Goal: Find specific fact: Find specific fact

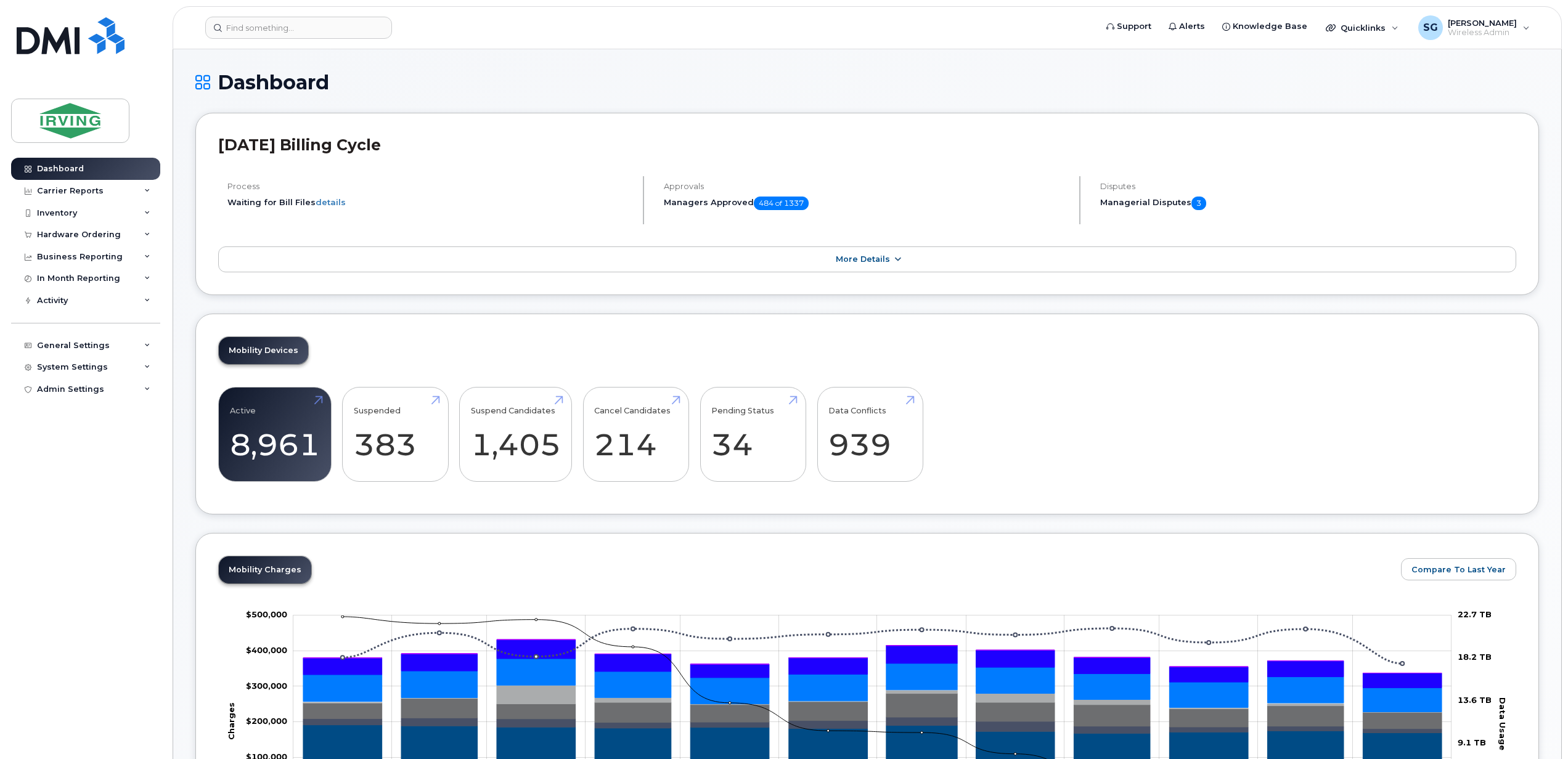
click at [869, 262] on span "More Details" at bounding box center [862, 259] width 54 height 10
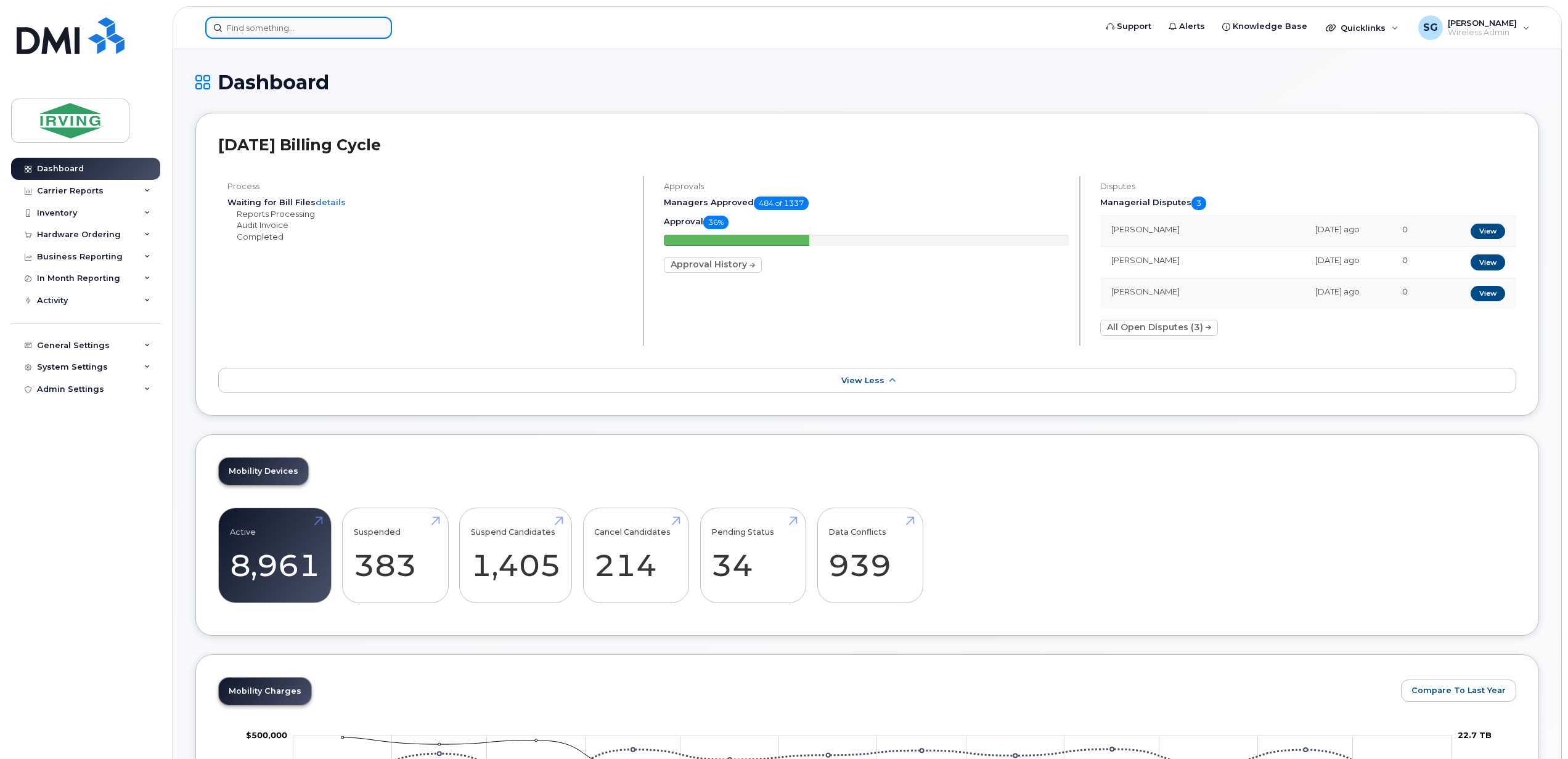
click at [292, 32] on input at bounding box center [299, 27] width 187 height 22
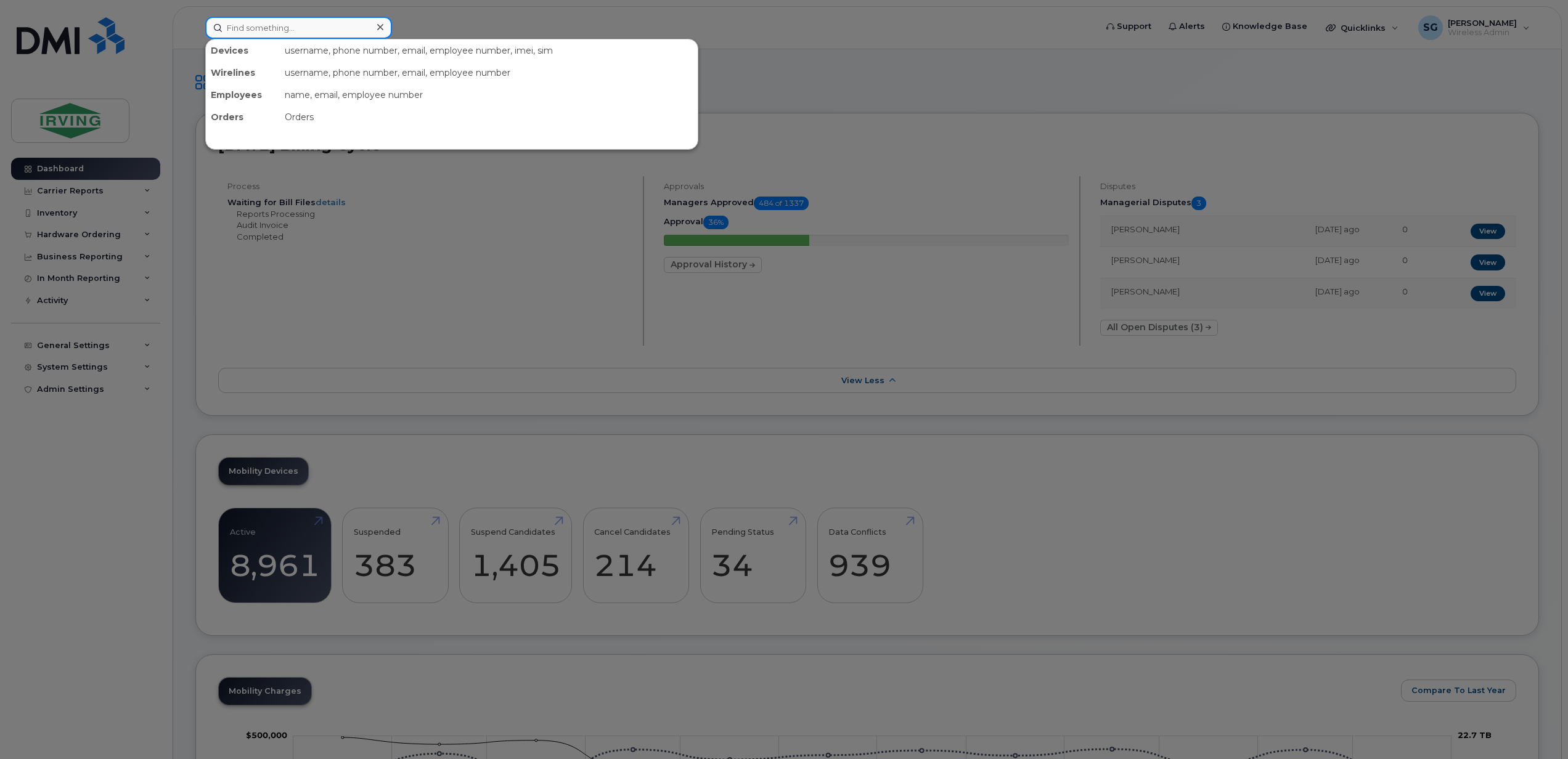
paste input "5068505738"
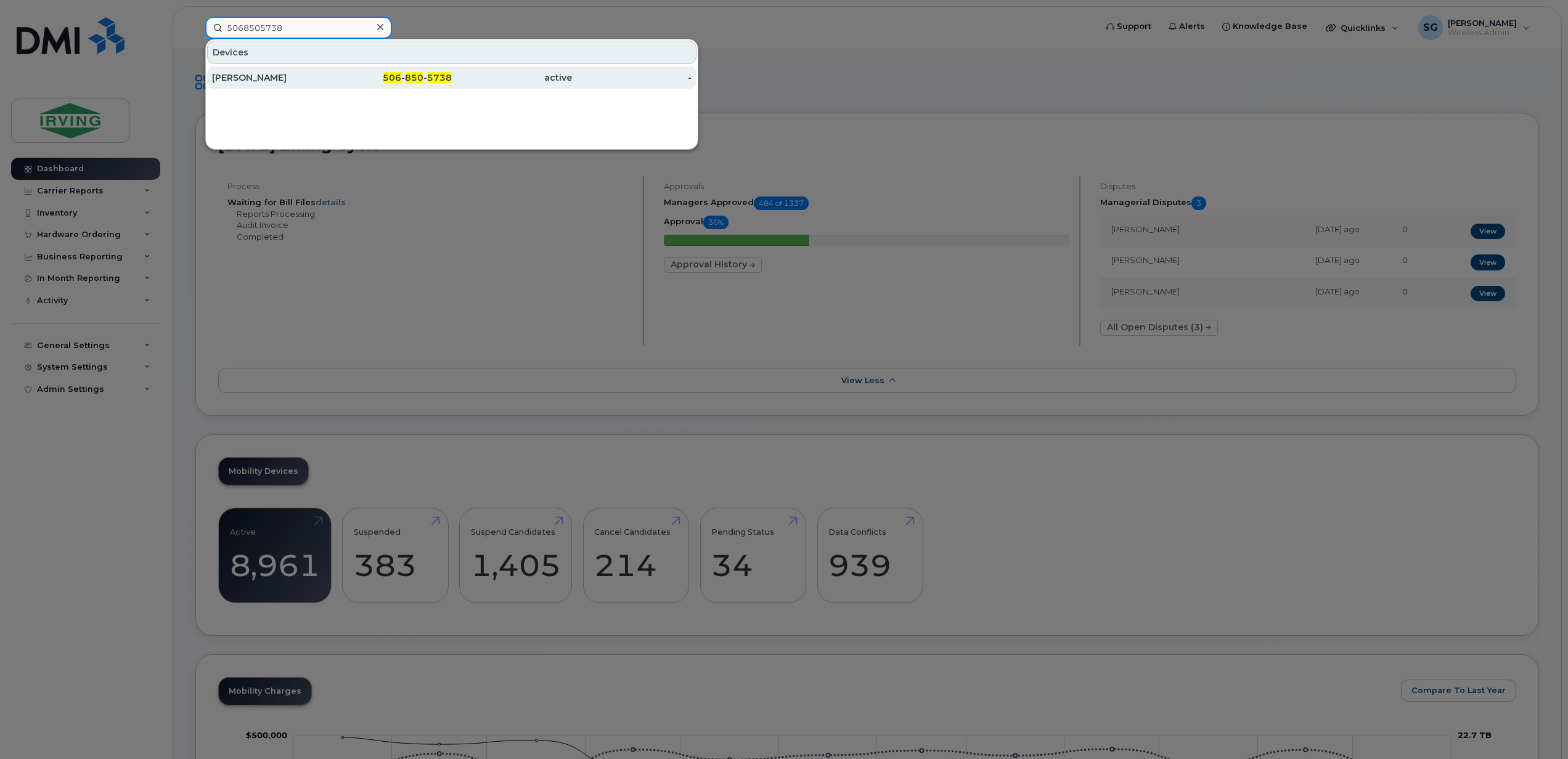
type input "5068505738"
click at [332, 86] on div "David Fardy" at bounding box center [392, 77] width 121 height 22
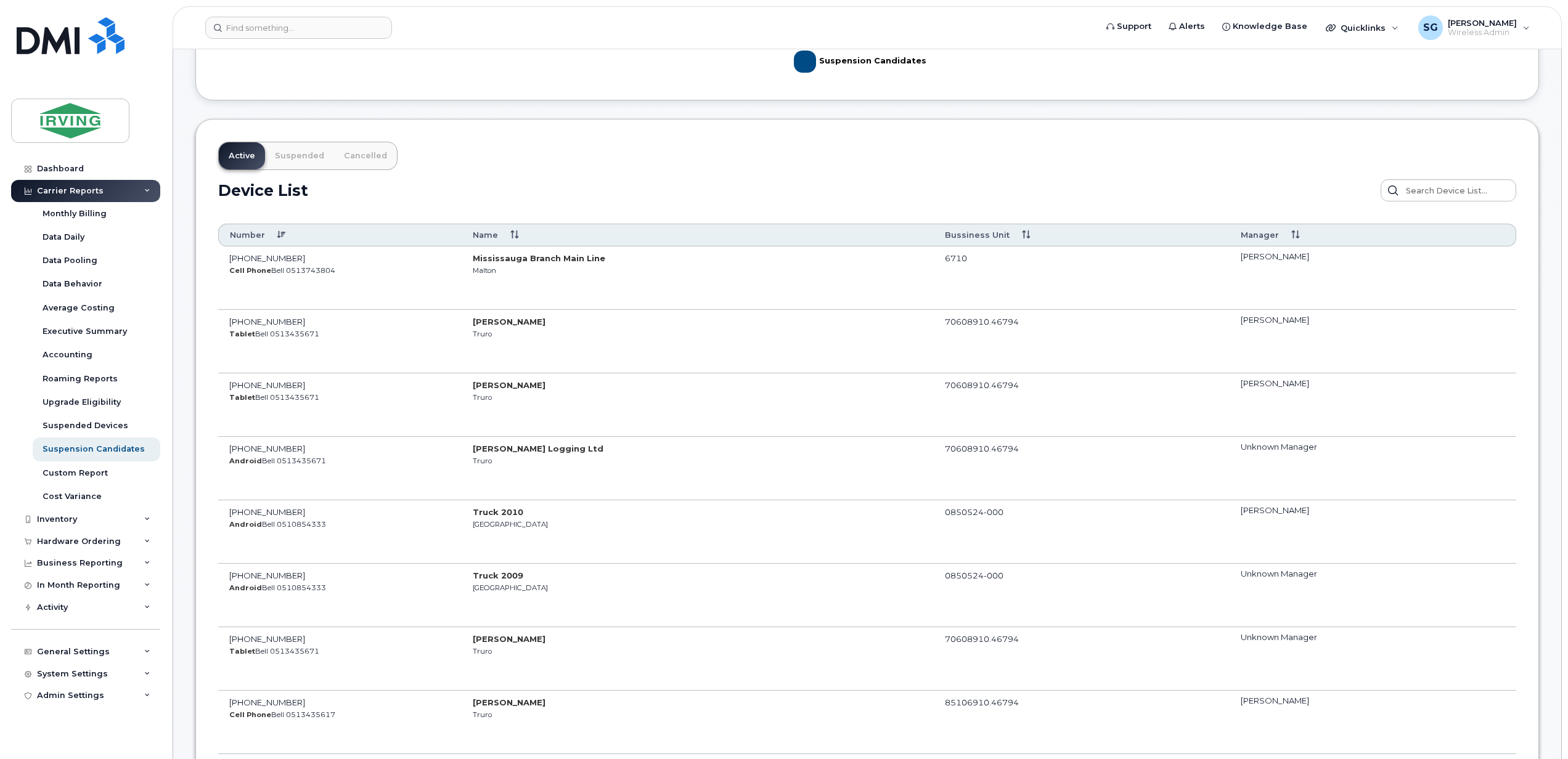
scroll to position [82, 0]
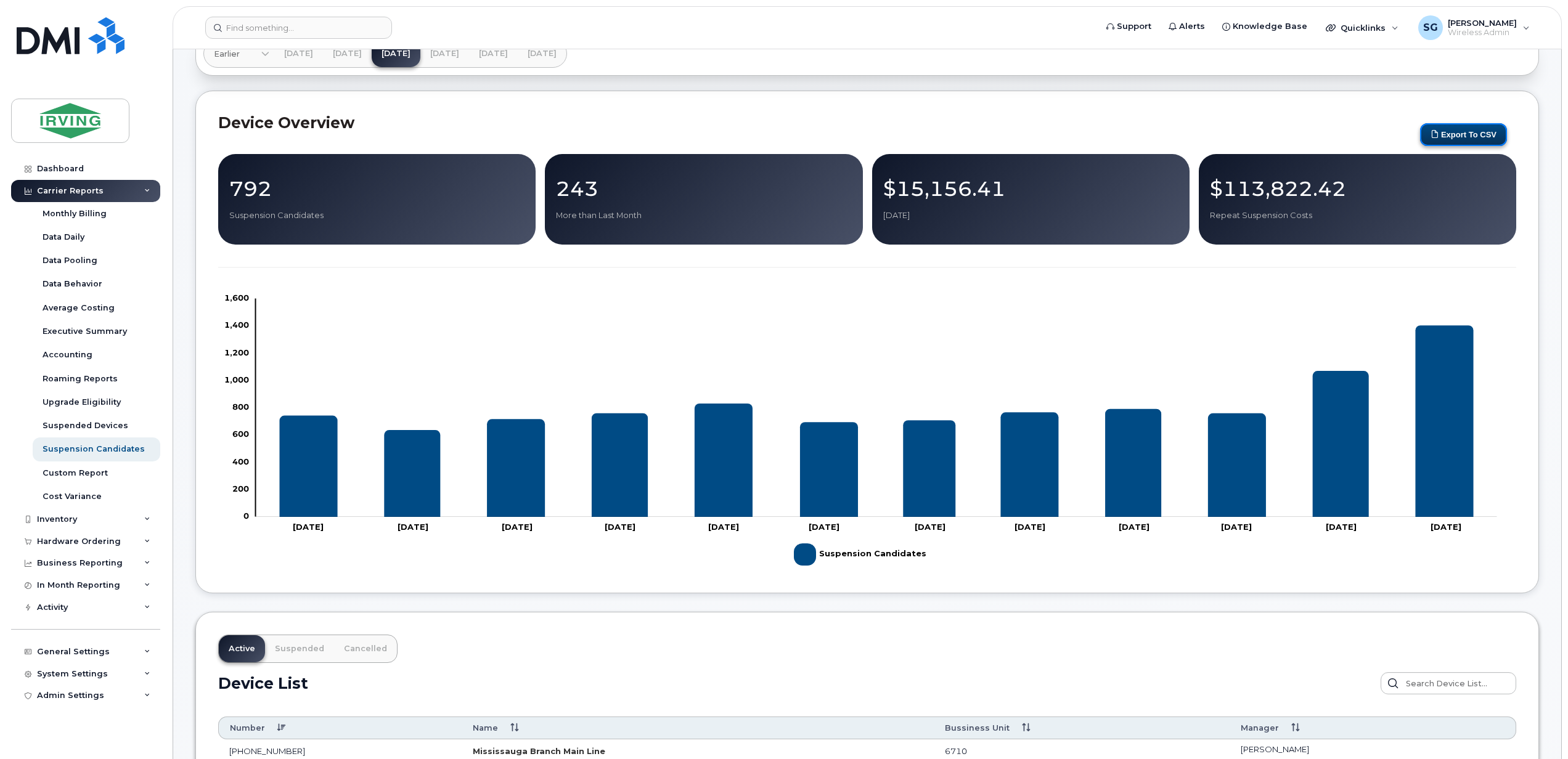
click at [1452, 140] on button "Export to CSV" at bounding box center [1463, 134] width 87 height 23
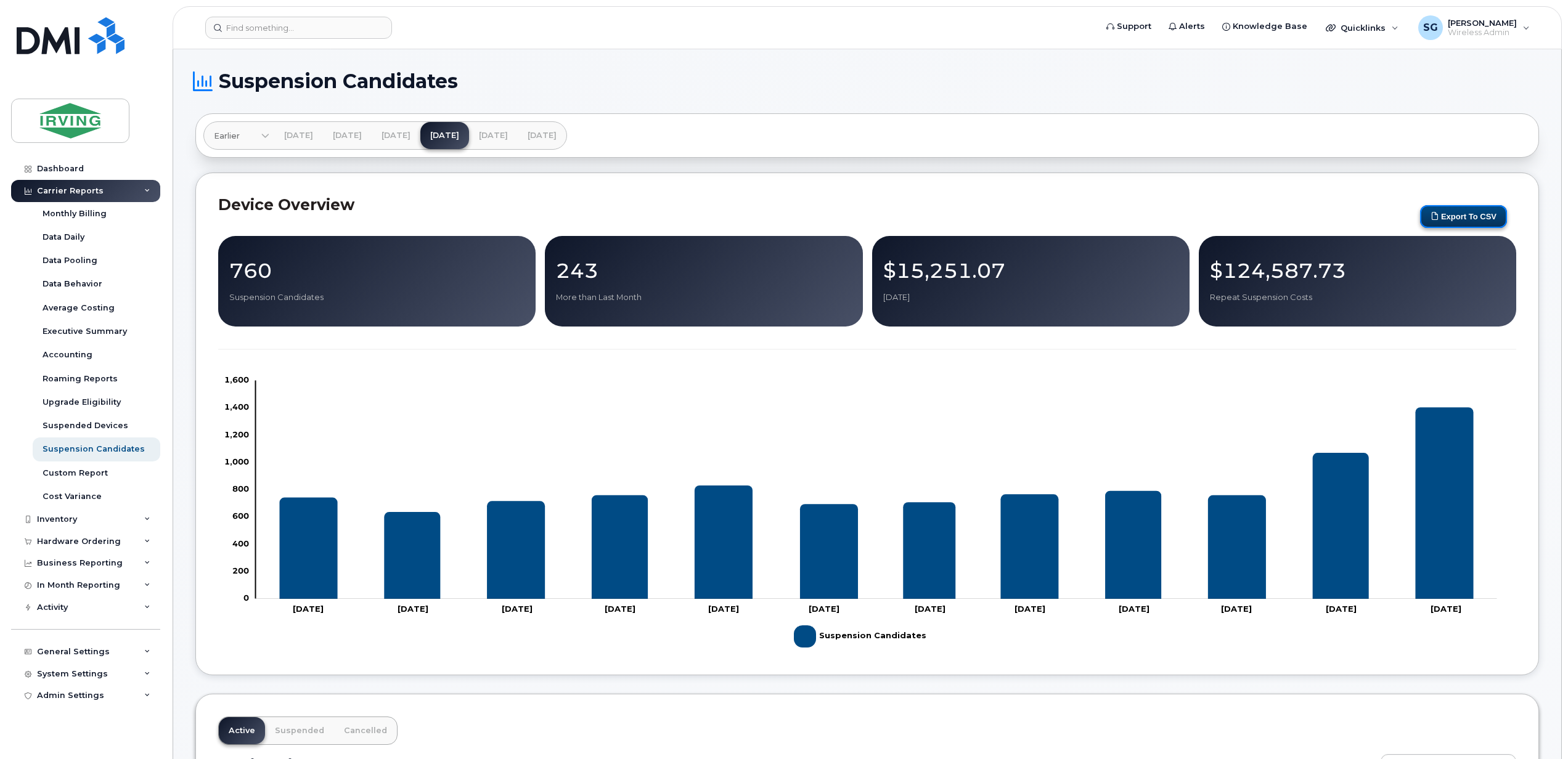
click at [1442, 217] on button "Export to CSV" at bounding box center [1463, 216] width 87 height 23
click at [1478, 211] on button "Export to CSV" at bounding box center [1463, 216] width 87 height 23
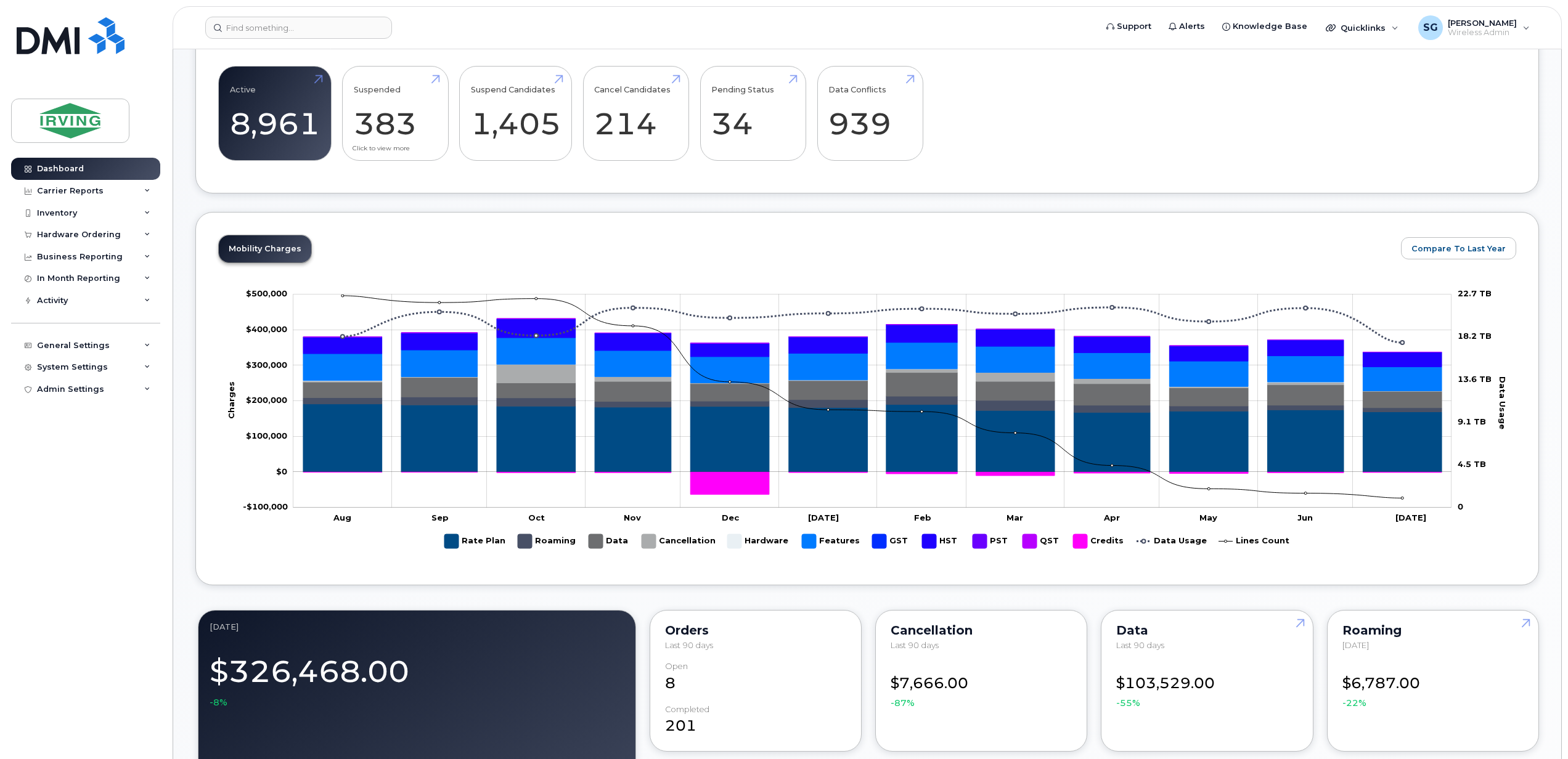
scroll to position [329, 0]
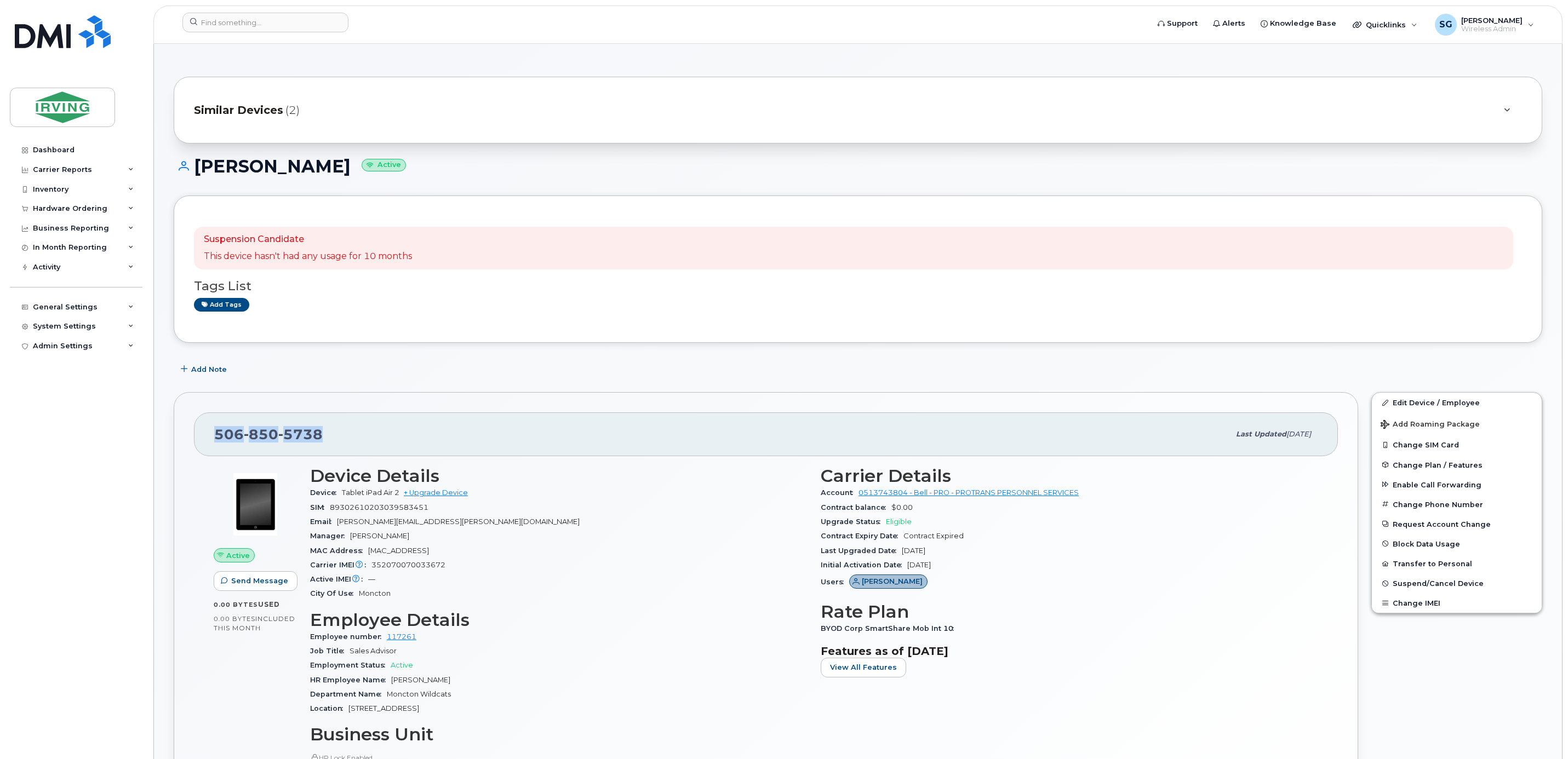
drag, startPoint x: 342, startPoint y: 439, endPoint x: 217, endPoint y: 442, distance: 125.0
click at [217, 442] on div "[PHONE_NUMBER]" at bounding box center [722, 435] width 1015 height 23
copy span "[PHONE_NUMBER]"
click at [233, 29] on input at bounding box center [265, 23] width 166 height 19
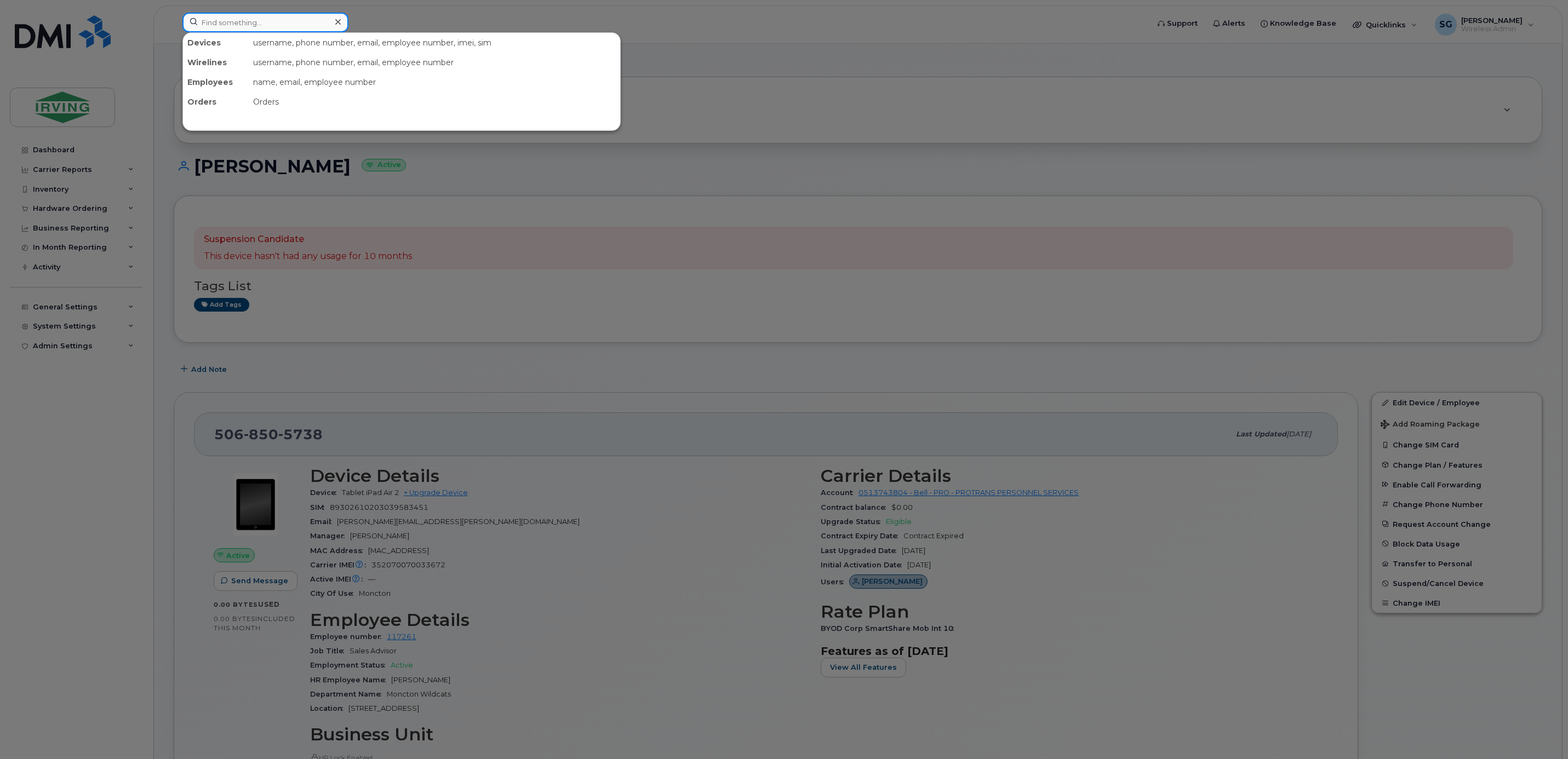
click at [216, 25] on input at bounding box center [265, 23] width 166 height 19
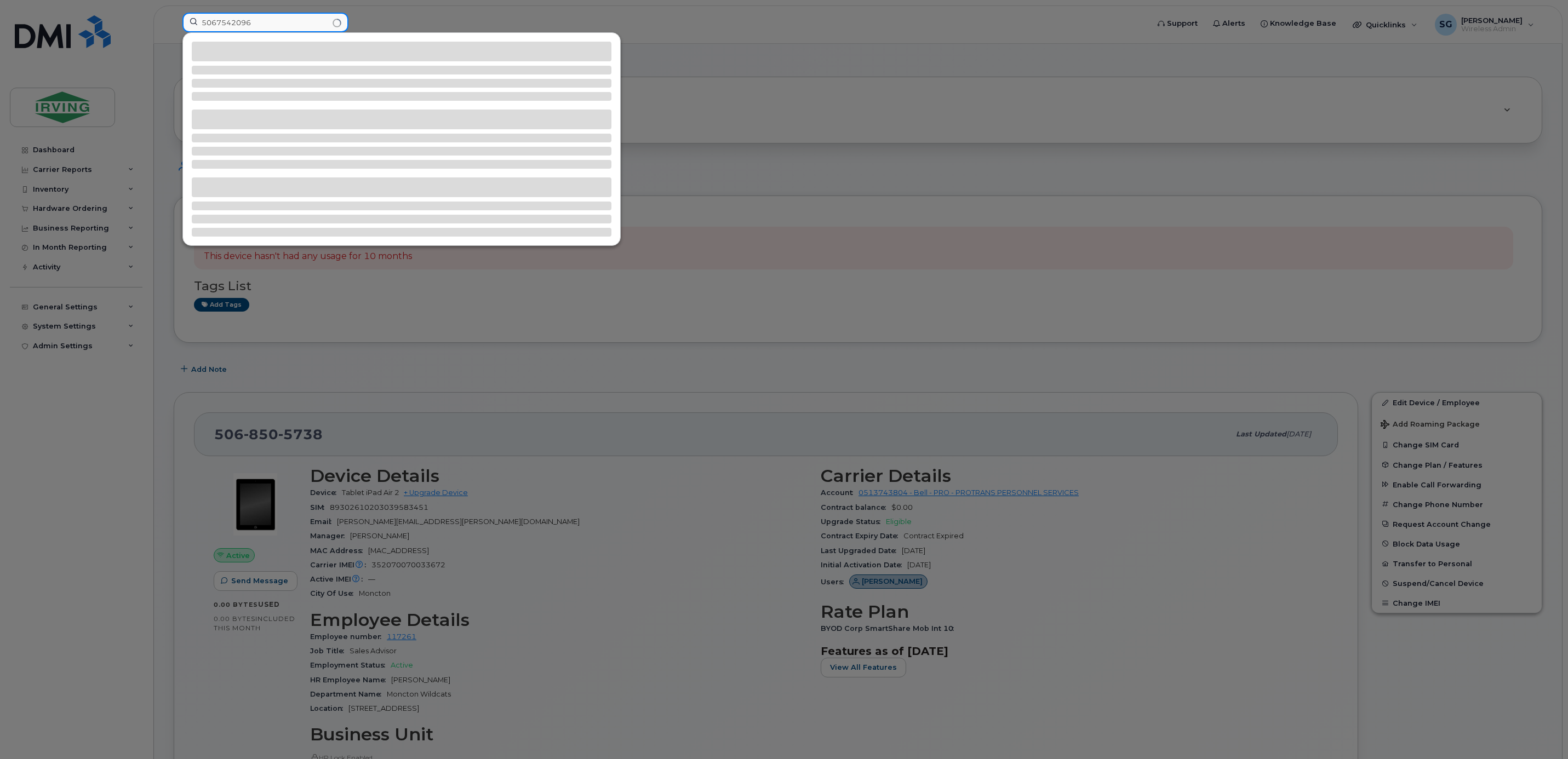
type input "5067542096"
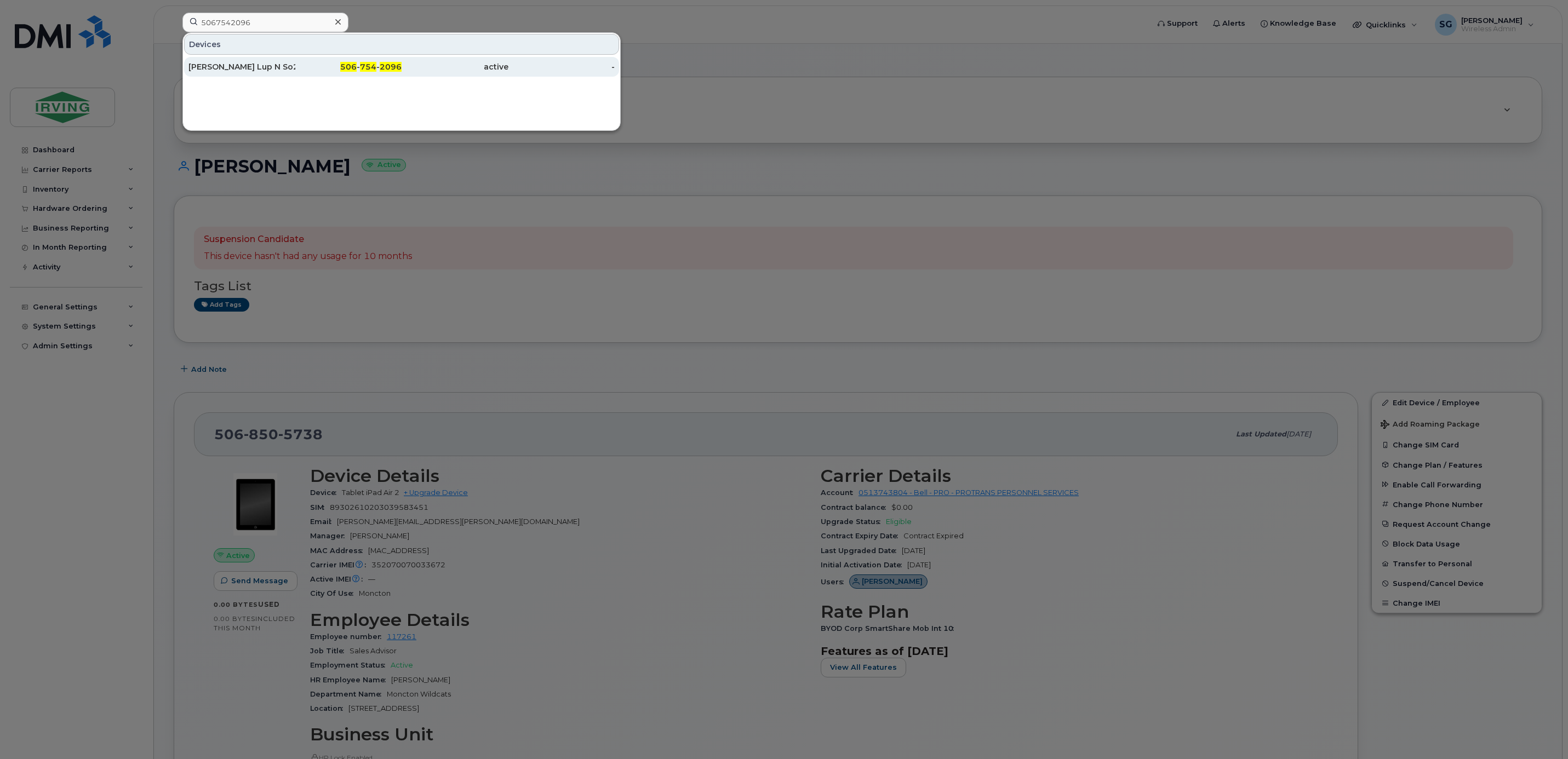
click at [227, 72] on div "Paul Burns Lup N So2 Station" at bounding box center [242, 67] width 107 height 11
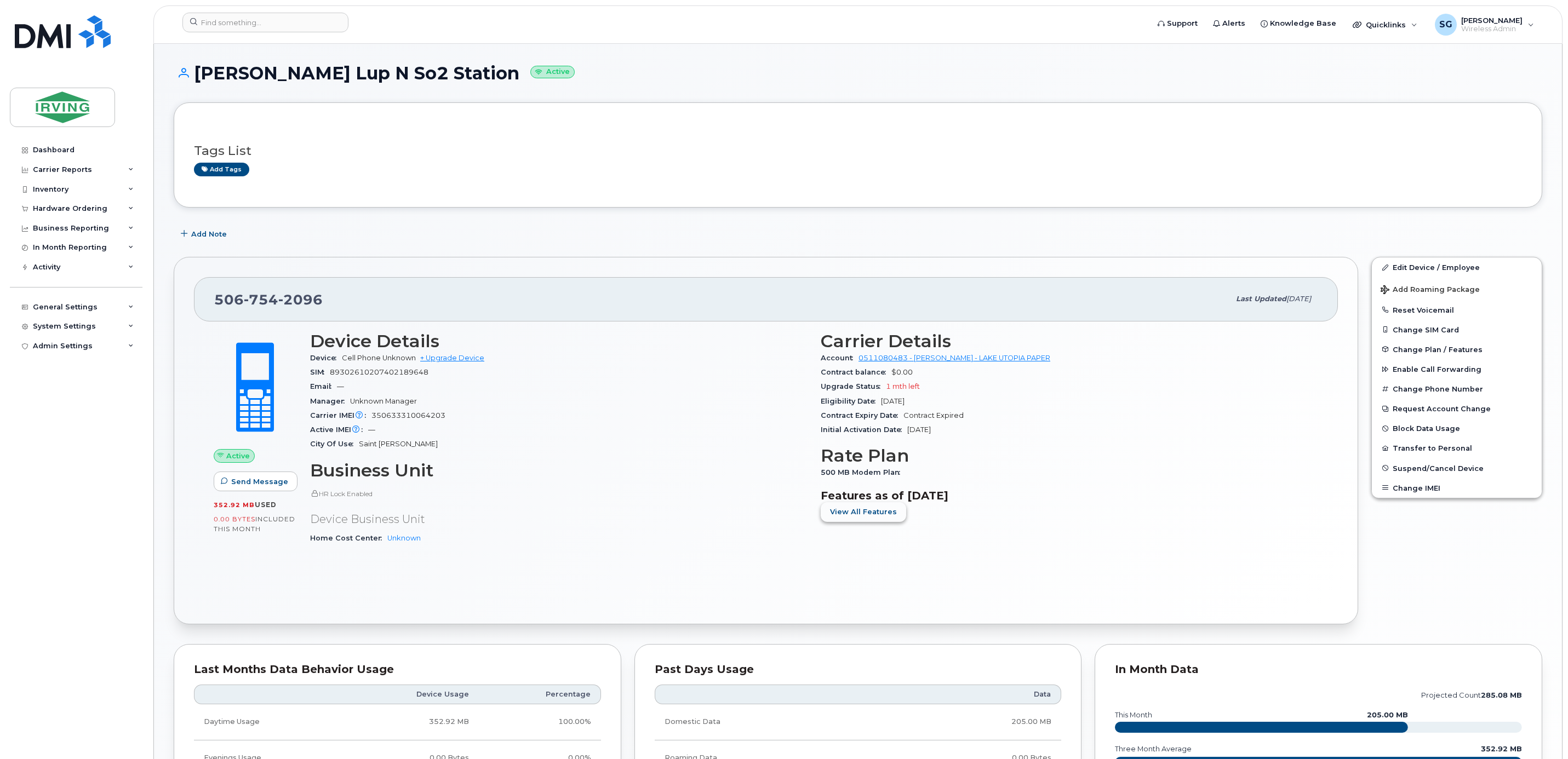
click at [886, 512] on span "View All Features" at bounding box center [864, 512] width 67 height 10
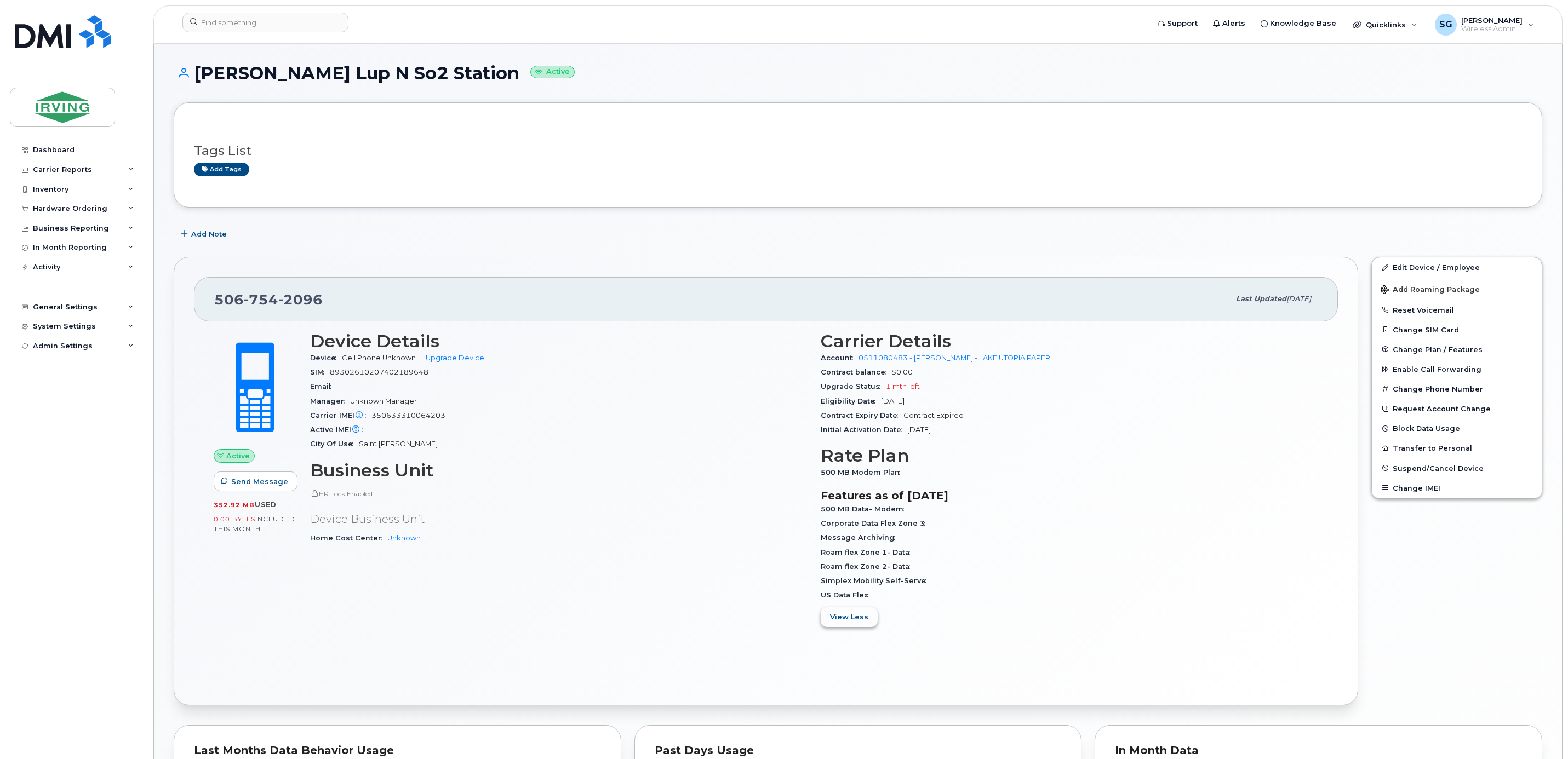
click at [836, 624] on button "View Less" at bounding box center [849, 617] width 57 height 19
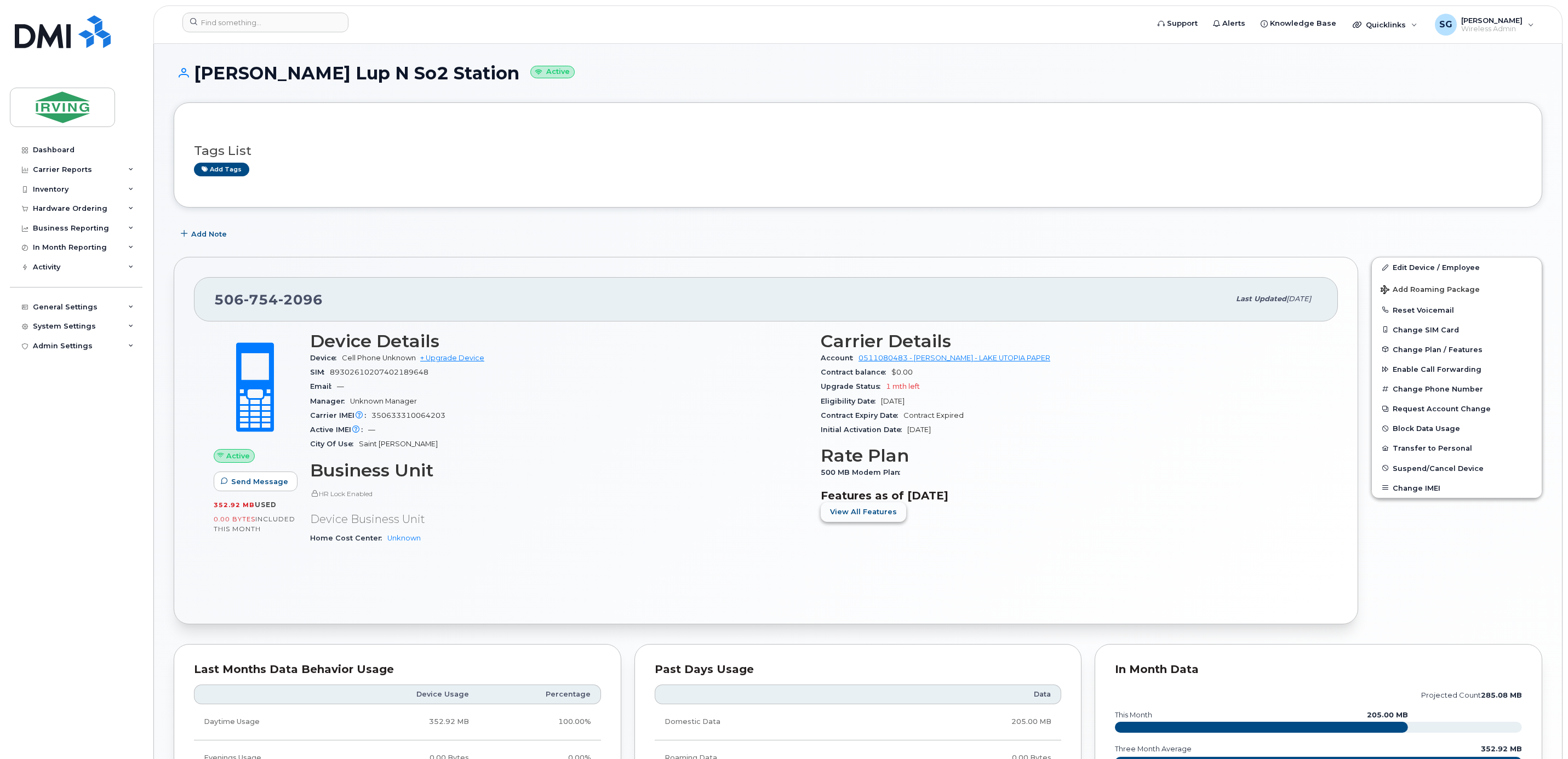
click at [856, 517] on span "View All Features" at bounding box center [864, 512] width 67 height 10
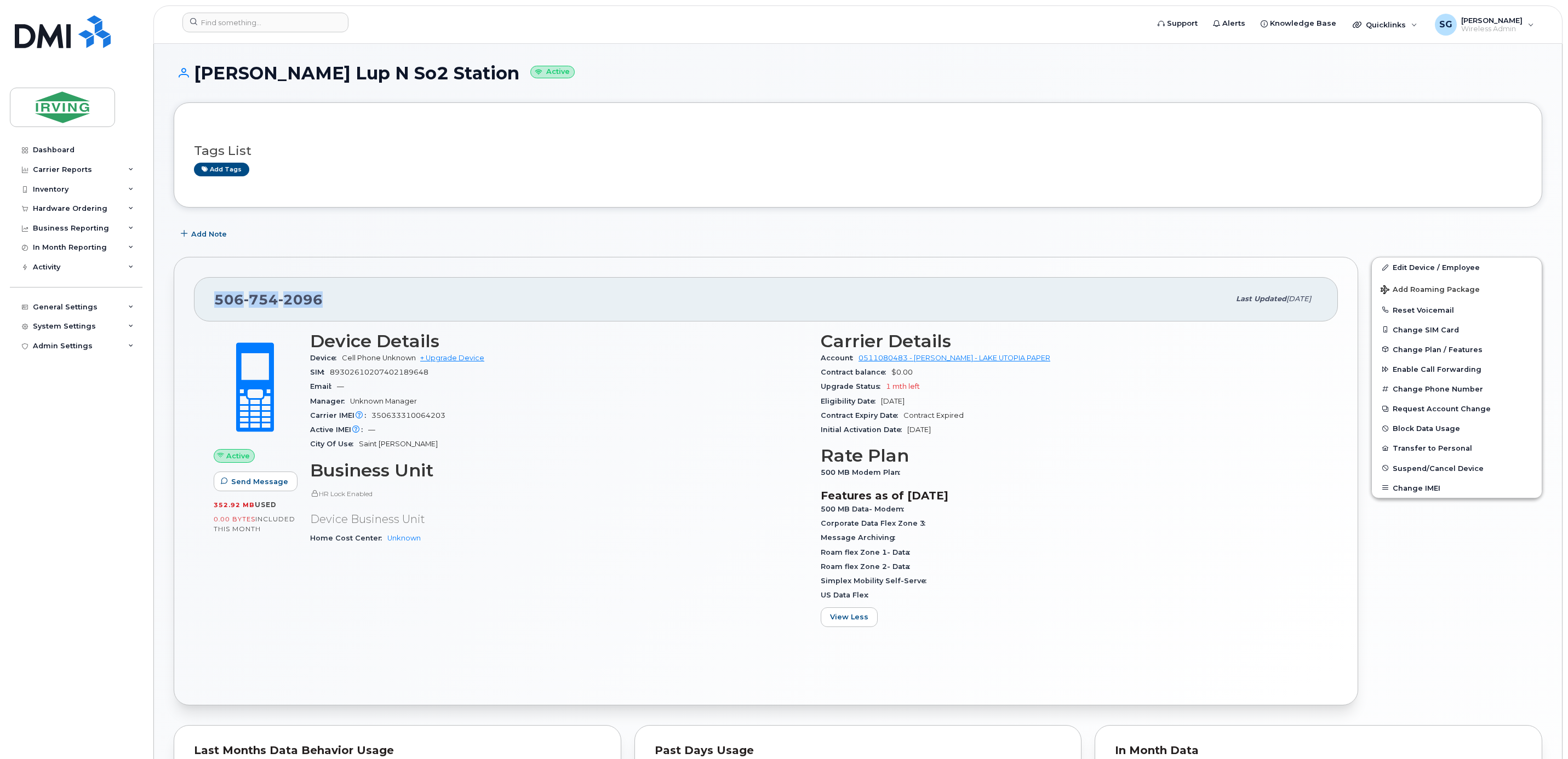
drag, startPoint x: 338, startPoint y: 299, endPoint x: 201, endPoint y: 299, distance: 137.0
click at [201, 299] on div "506 754 2096 Last updated Jul 11, 2025" at bounding box center [766, 299] width 1144 height 44
copy span "506 754 2096"
